Goal: Task Accomplishment & Management: Manage account settings

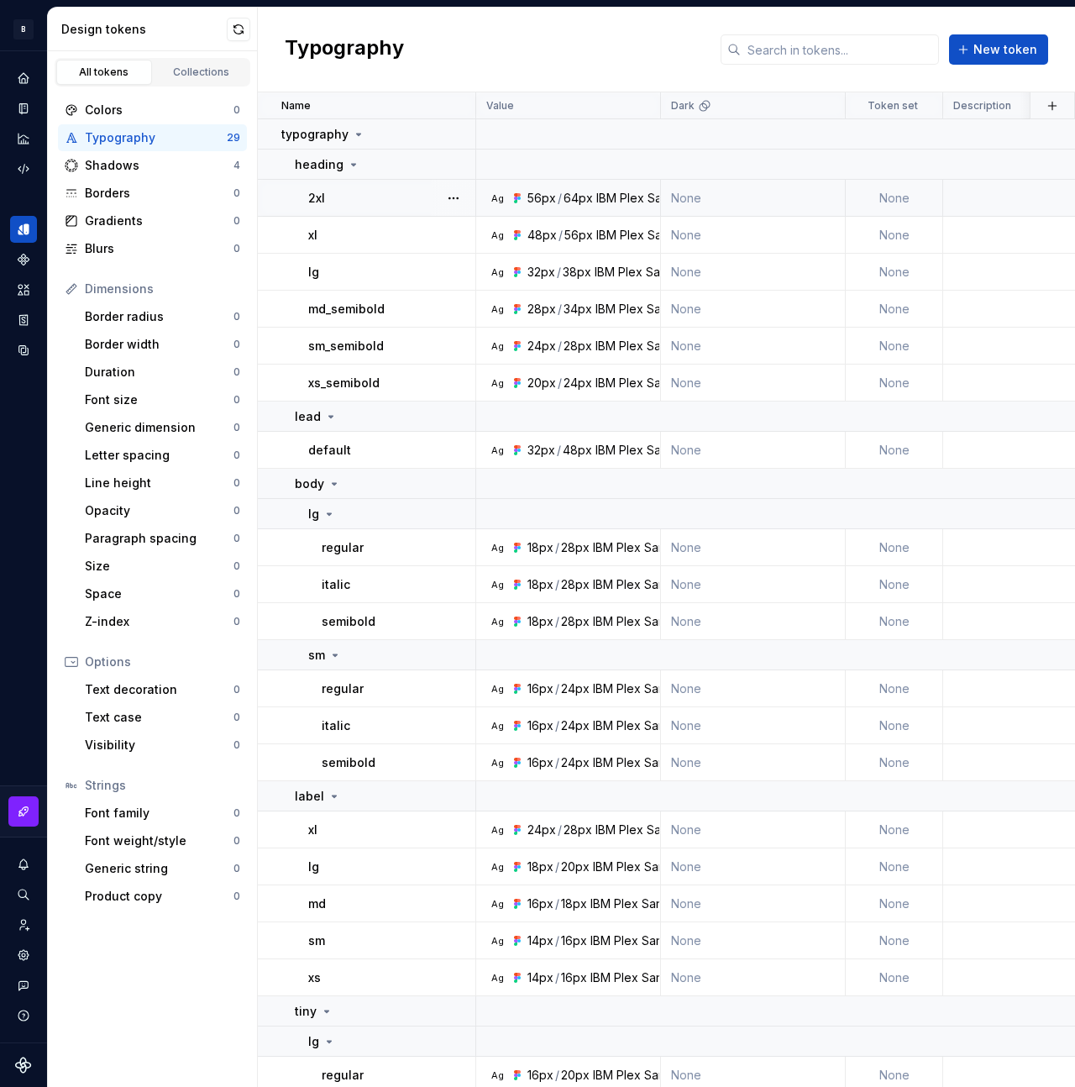
click at [530, 195] on div "56px" at bounding box center [542, 198] width 29 height 17
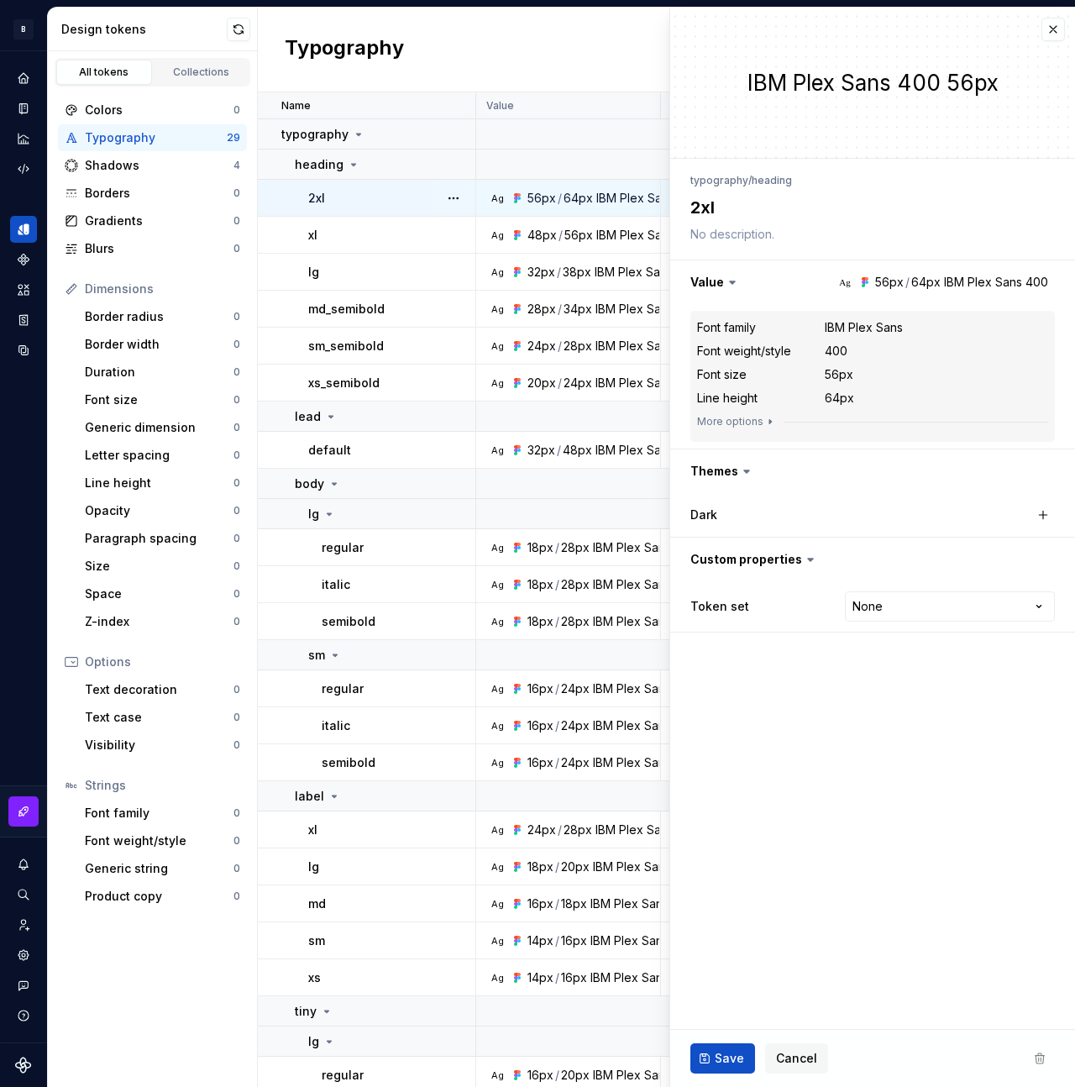
type textarea "*"
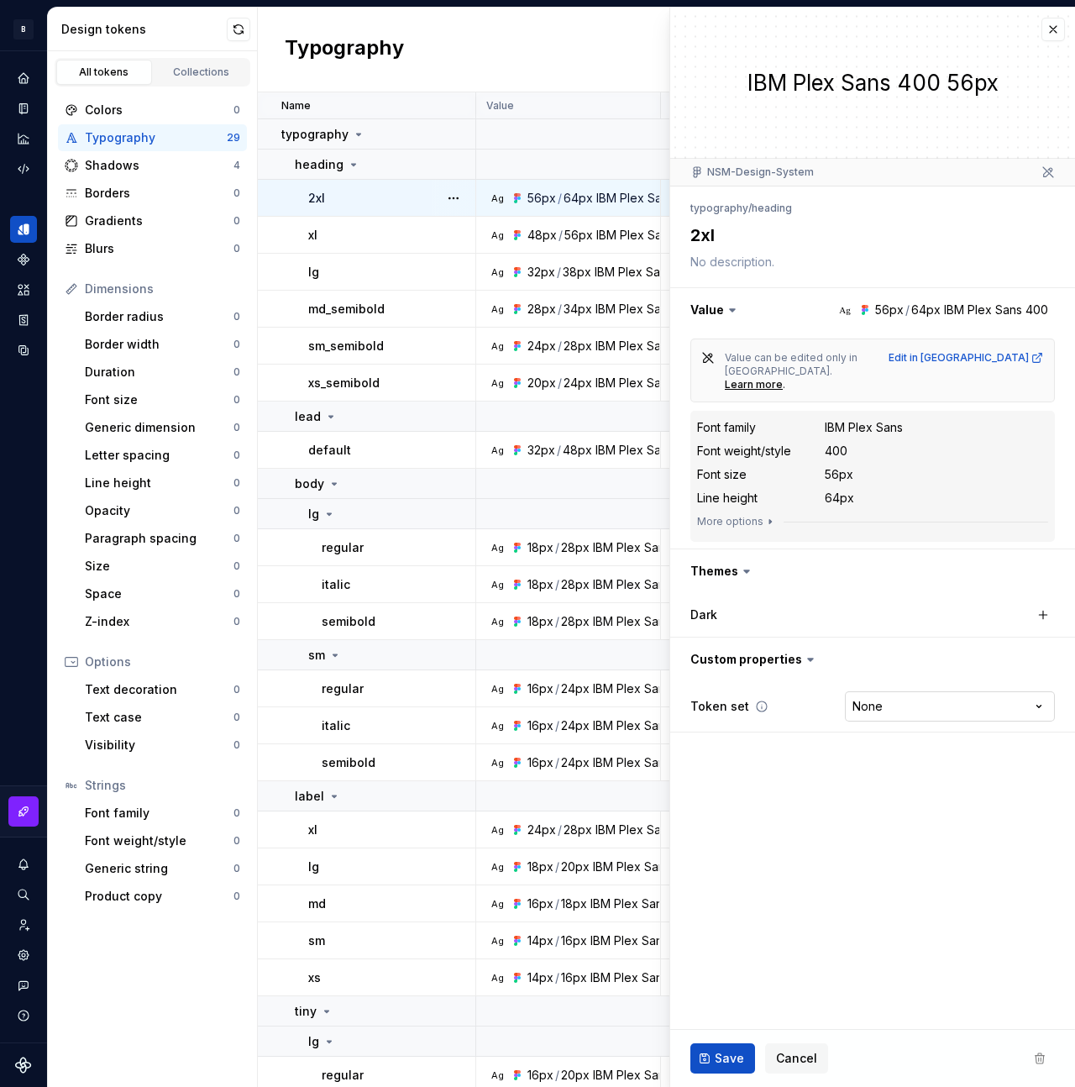
click at [900, 686] on html "B NSM-Design-System F Design system data Design tokens All tokens Collections C…" at bounding box center [537, 543] width 1075 height 1087
click at [779, 781] on html "B NSM-Design-System F Design system data Design tokens All tokens Collections C…" at bounding box center [537, 543] width 1075 height 1087
click at [1054, 25] on button "button" at bounding box center [1054, 30] width 24 height 24
